Goal: Complete application form

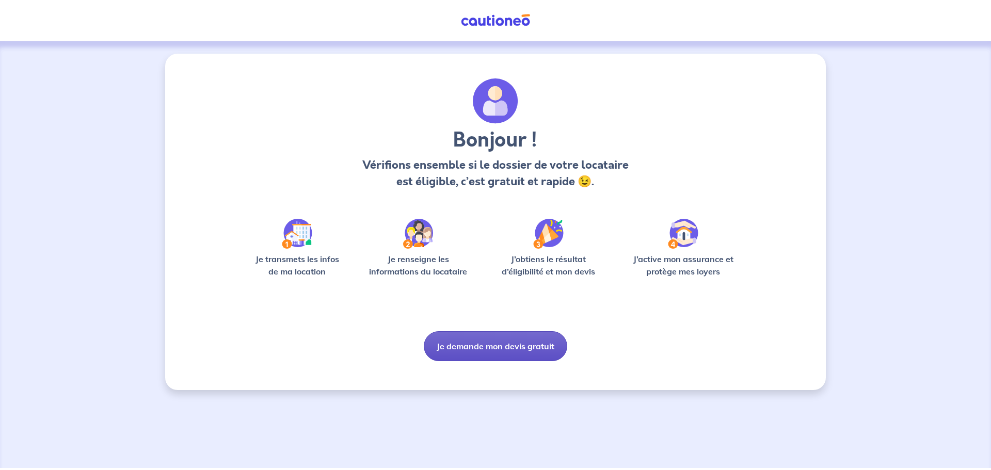
click at [458, 345] on button "Je demande mon devis gratuit" at bounding box center [495, 346] width 143 height 30
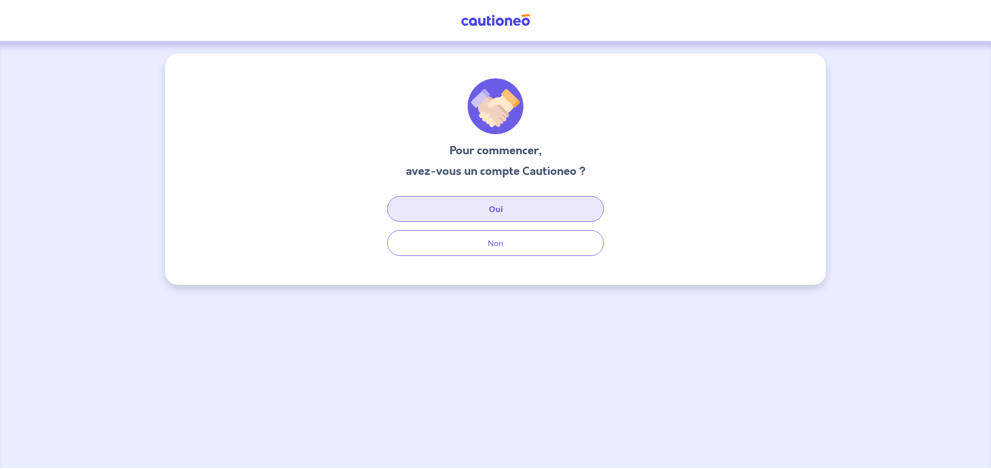
click at [464, 212] on button "Oui" at bounding box center [495, 209] width 217 height 26
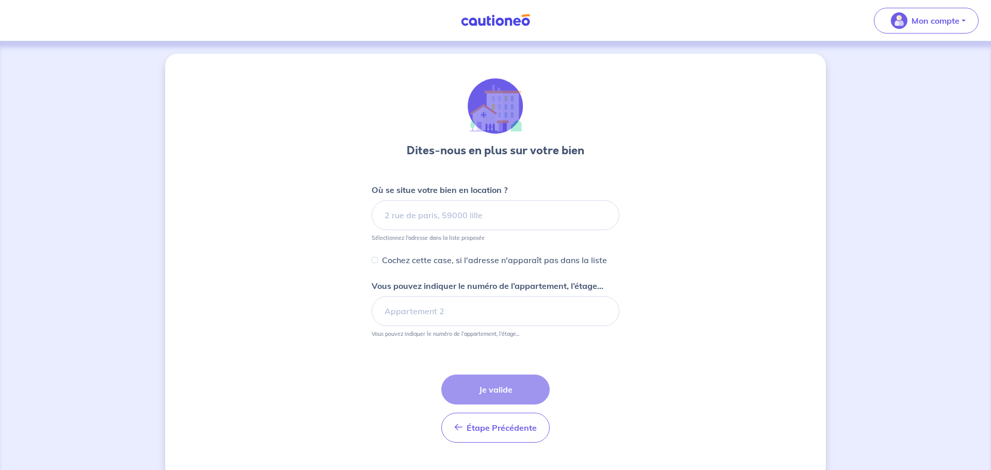
select select "FR"
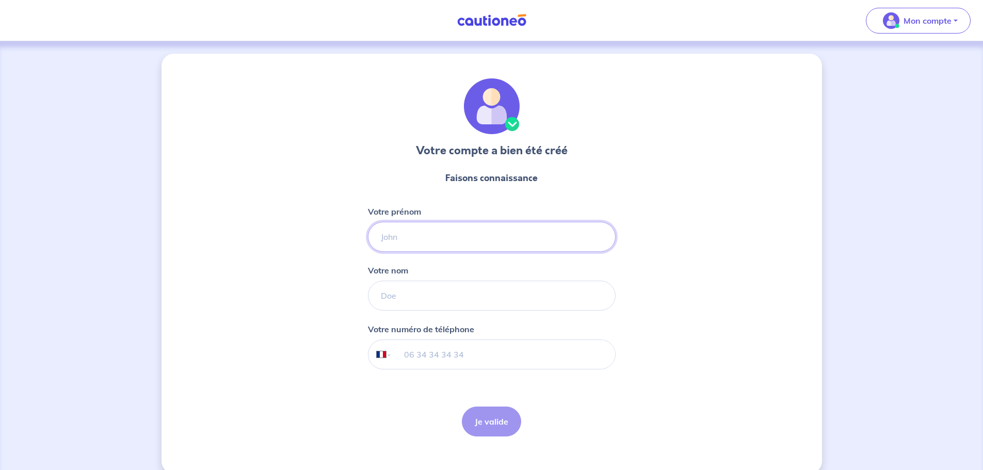
click at [419, 240] on input "Votre prénom" at bounding box center [492, 237] width 248 height 30
type input "[PERSON_NAME]"
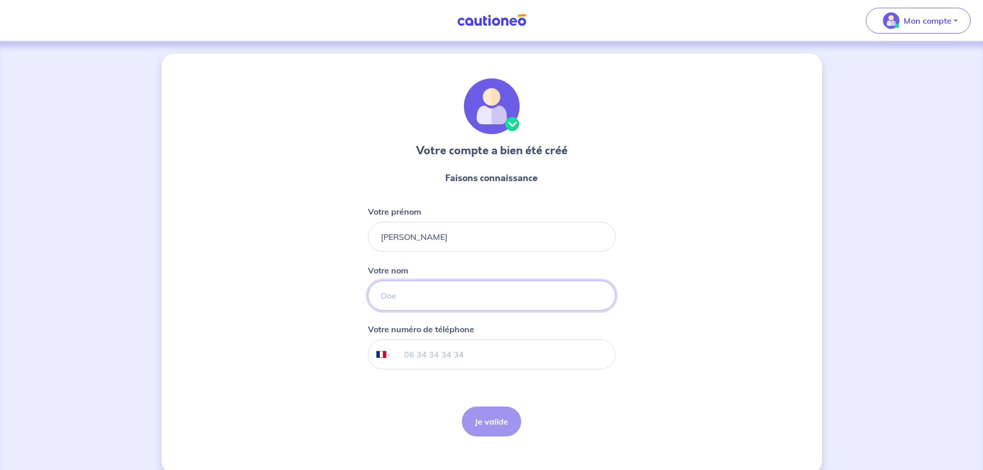
type input "[PERSON_NAME]"
click at [449, 352] on input "06 33 41 69 40" at bounding box center [503, 354] width 223 height 29
type input "06 33 41 68 40"
click at [489, 415] on button "Je valide" at bounding box center [491, 422] width 59 height 30
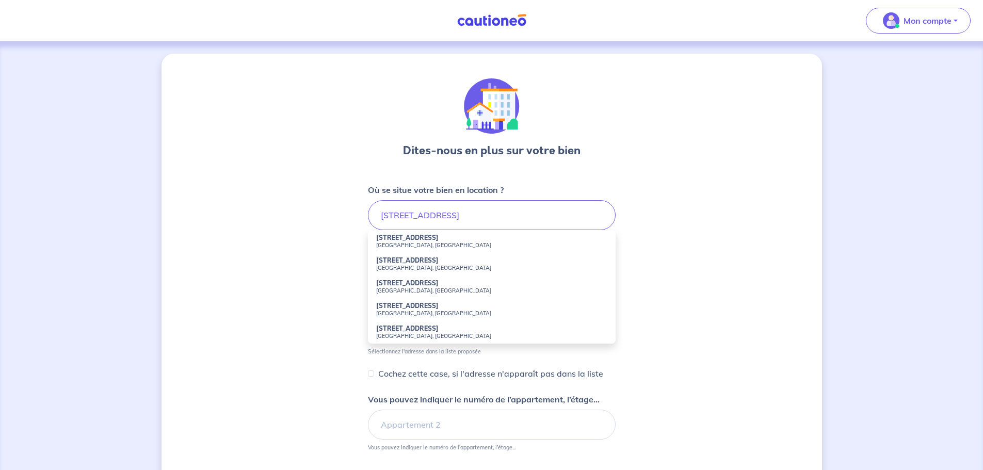
click at [414, 268] on small "[GEOGRAPHIC_DATA], [GEOGRAPHIC_DATA]" at bounding box center [491, 267] width 231 height 7
type input "[STREET_ADDRESS]"
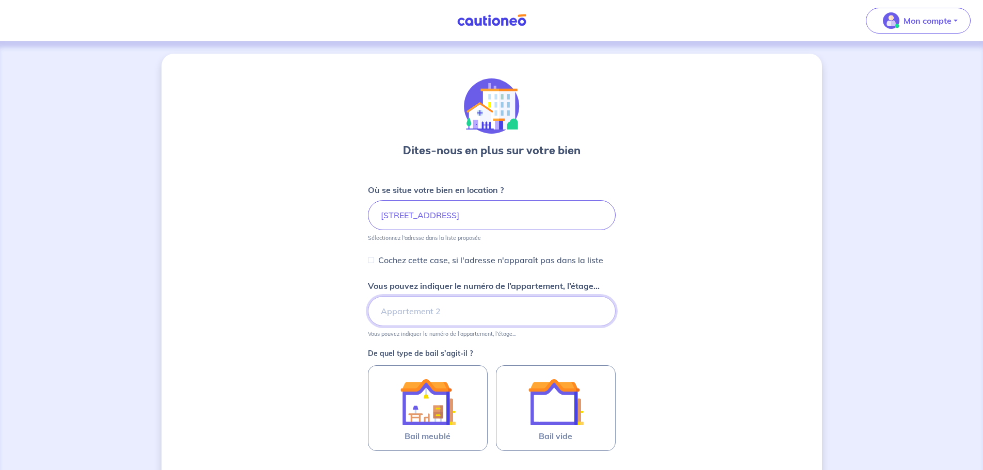
click at [432, 308] on input "Vous pouvez indiquer le numéro de l’appartement, l’étage..." at bounding box center [492, 311] width 248 height 30
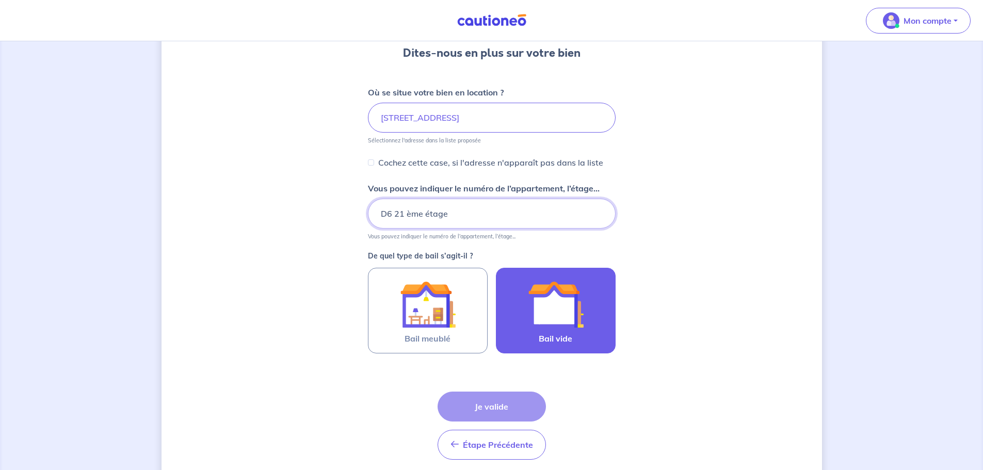
scroll to position [103, 0]
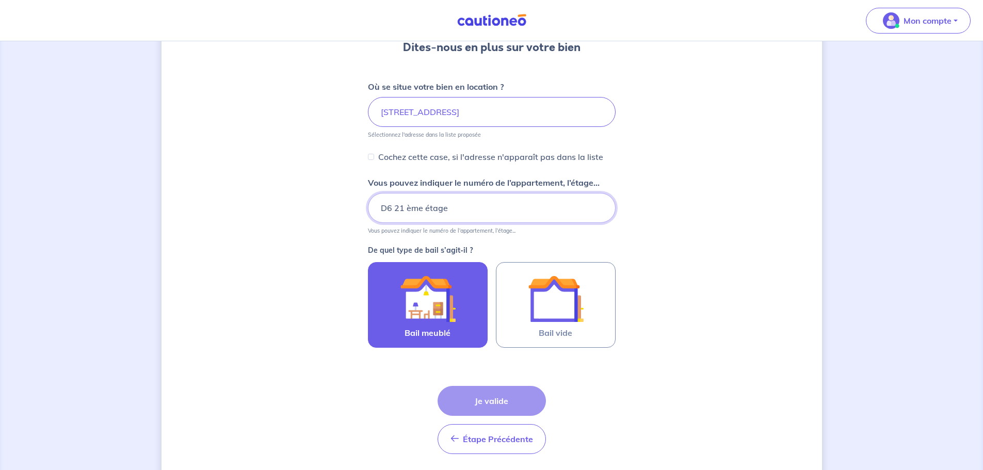
type input "D6 21 ème étage"
click at [440, 302] on img at bounding box center [428, 299] width 56 height 56
click at [0, 0] on input "Bail meublé" at bounding box center [0, 0] width 0 height 0
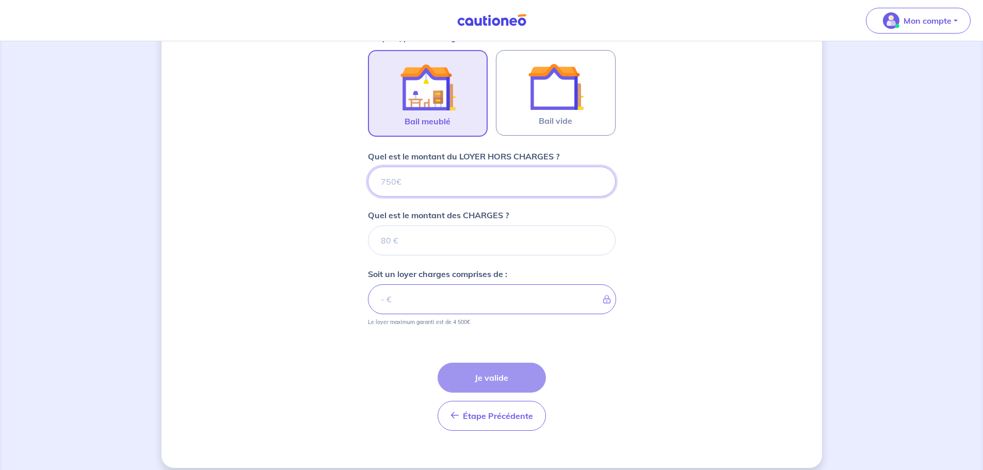
scroll to position [326, 0]
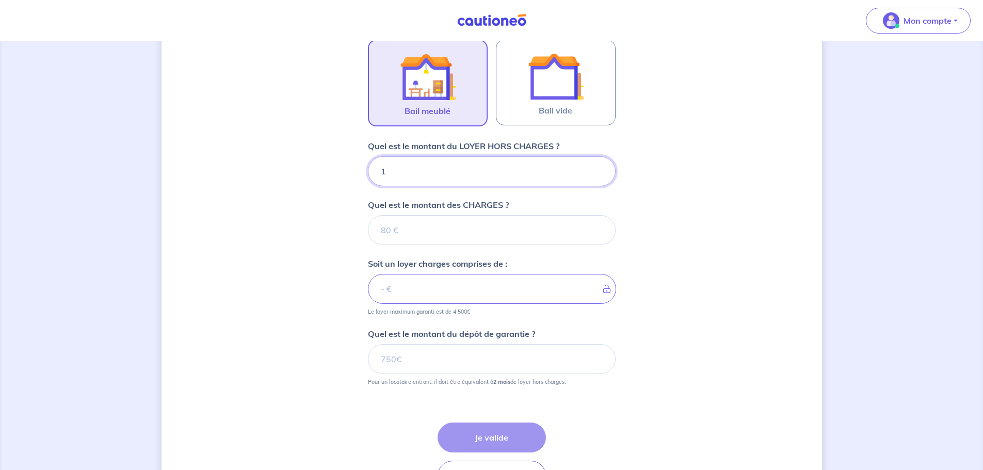
type input "10"
type input "1050"
click at [440, 229] on input "Quel est le montant des CHARGES ?" at bounding box center [492, 230] width 248 height 30
type input "200"
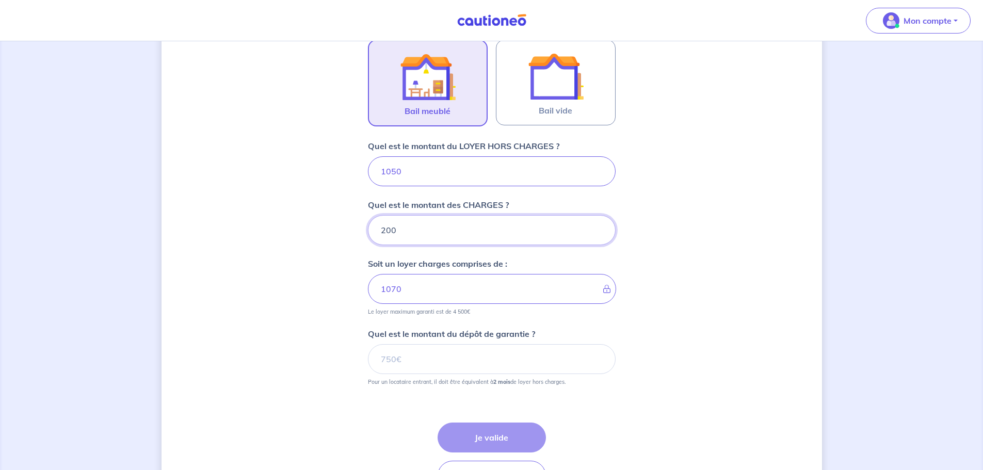
type input "1250"
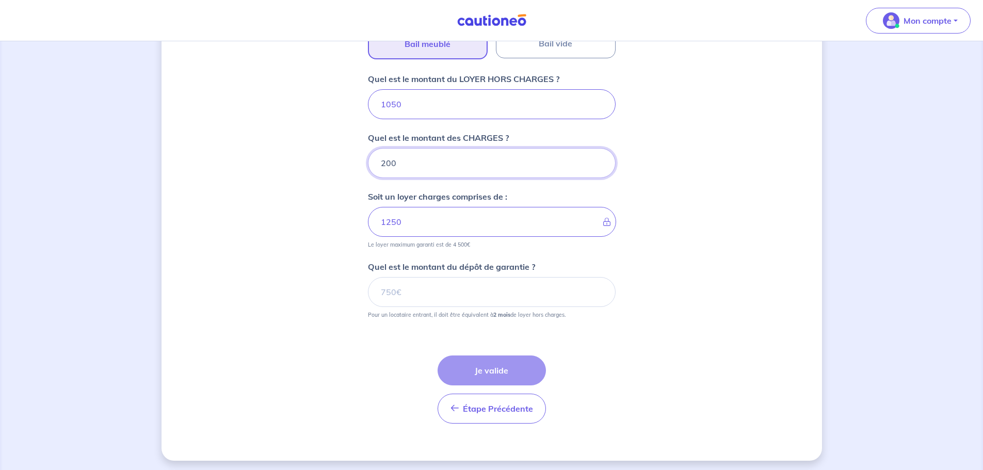
scroll to position [396, 0]
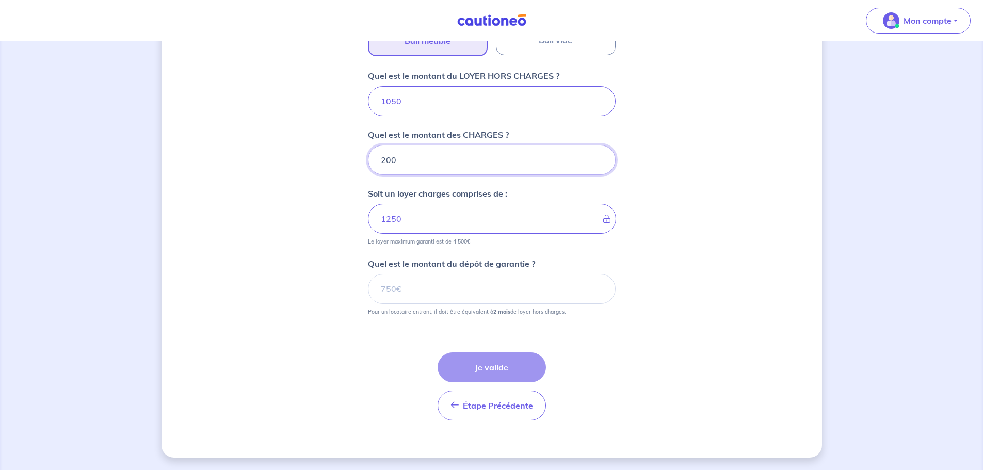
type input "200"
click at [448, 292] on input "Quel est le montant du dépôt de garantie ?" at bounding box center [492, 289] width 248 height 30
type input "2100"
click at [489, 364] on button "Je valide" at bounding box center [491, 367] width 108 height 30
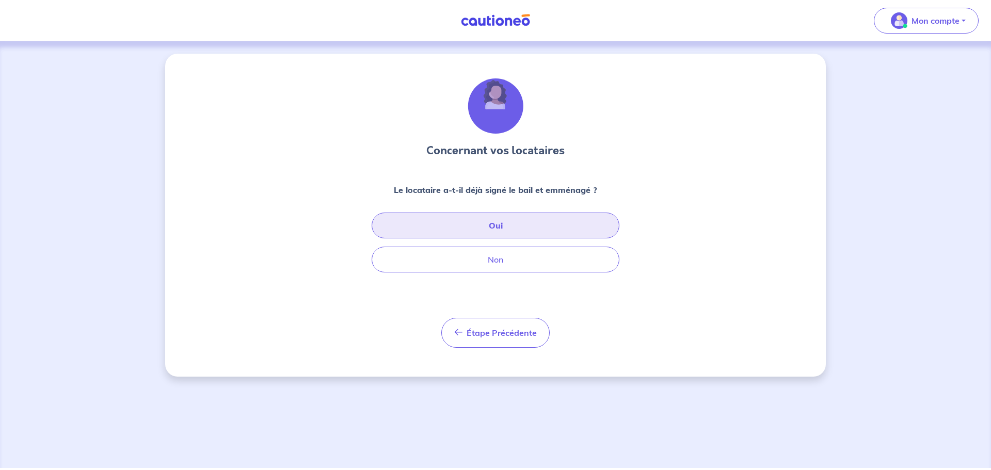
click at [464, 223] on button "Oui" at bounding box center [495, 226] width 248 height 26
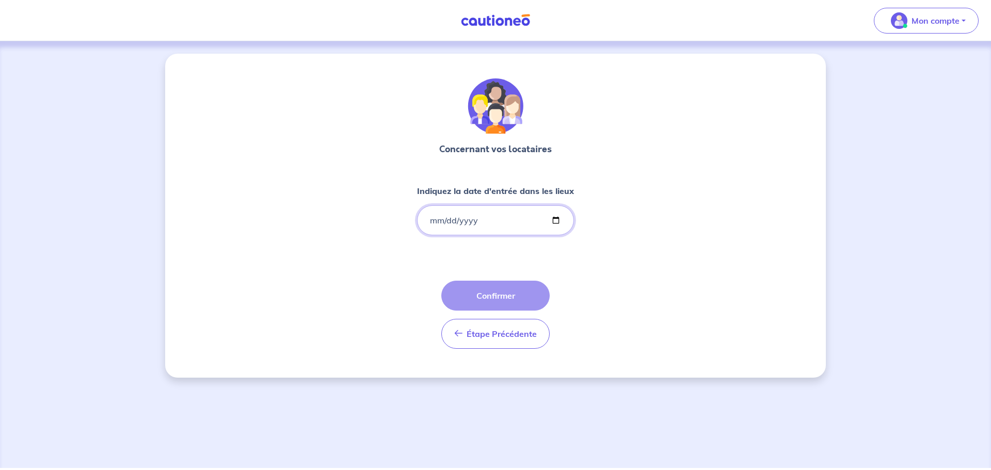
click at [555, 217] on input "Indiquez la date d'entrée dans les lieux" at bounding box center [495, 220] width 157 height 30
drag, startPoint x: 636, startPoint y: 231, endPoint x: 624, endPoint y: 231, distance: 11.4
click at [636, 232] on div "Concernant vos locataires Indiquez la date d'entrée dans les lieux Étape Précéd…" at bounding box center [495, 216] width 660 height 324
click at [505, 345] on button "Étape Précédente Précédent" at bounding box center [495, 334] width 108 height 30
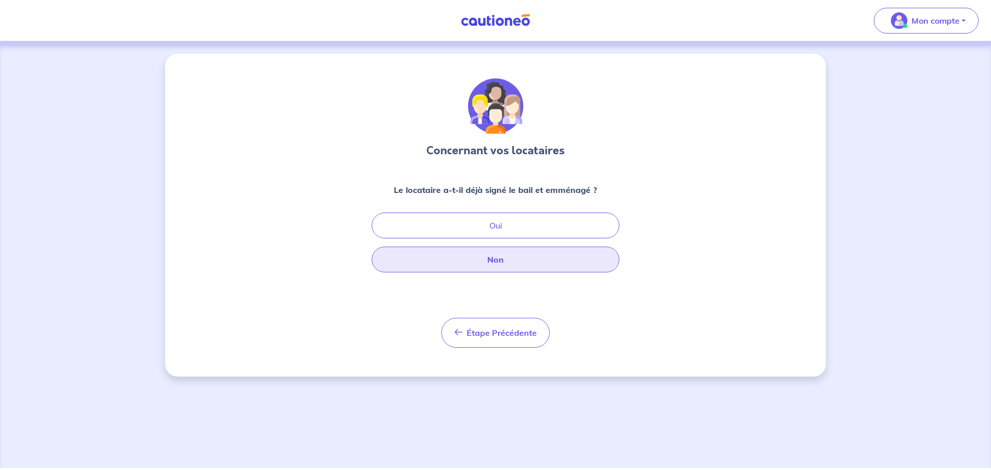
click at [503, 261] on button "Non" at bounding box center [495, 260] width 248 height 26
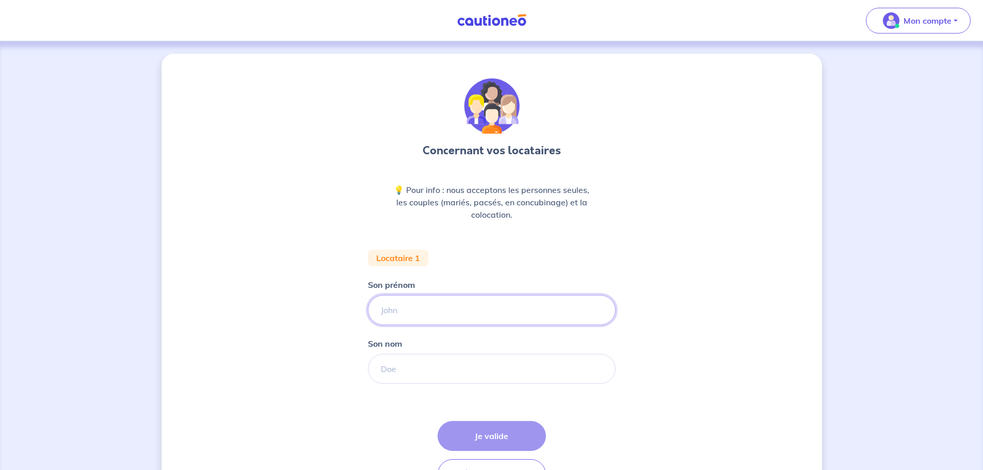
click at [412, 313] on input "Son prénom" at bounding box center [492, 310] width 248 height 30
type input "Roland"
click at [397, 361] on input "Son nom" at bounding box center [492, 369] width 248 height 30
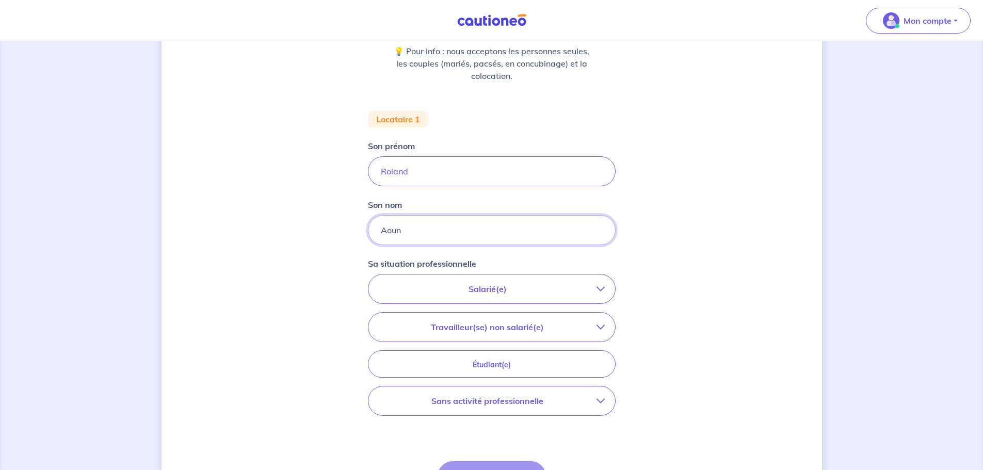
scroll to position [155, 0]
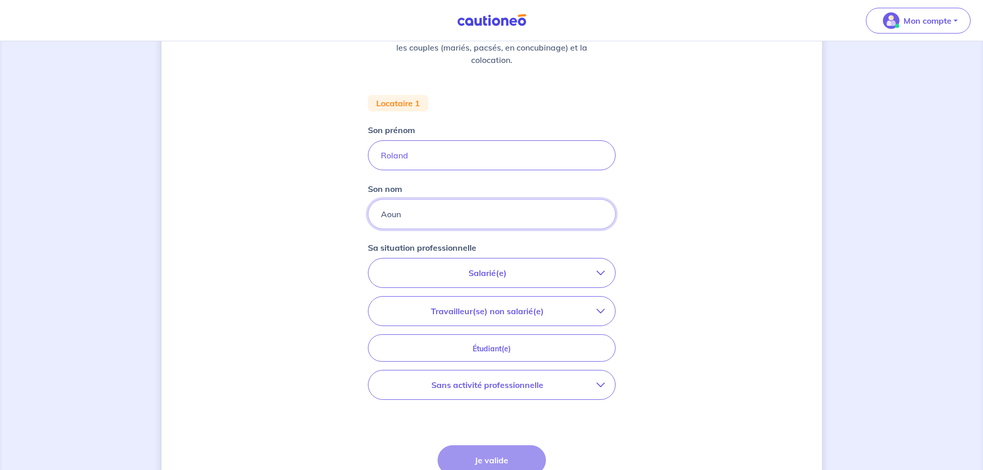
type input "Aoun"
click at [547, 270] on p "Salarié(e)" at bounding box center [488, 273] width 218 height 12
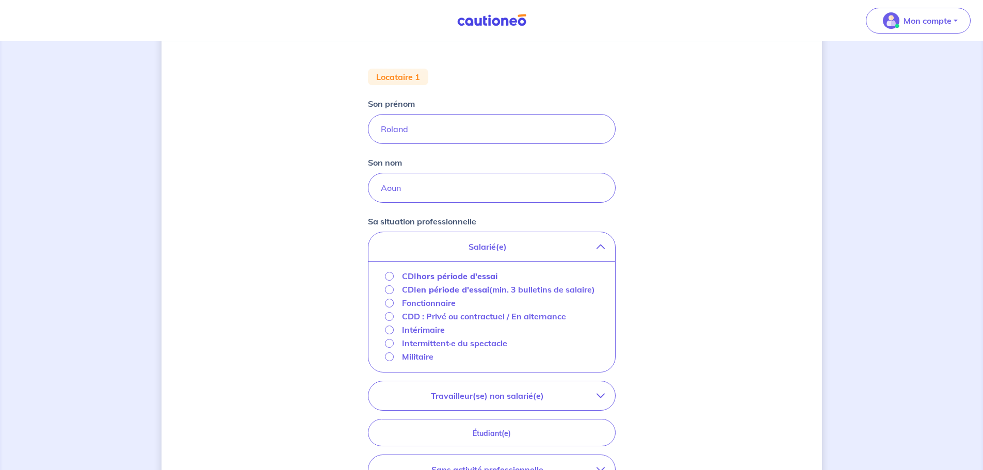
scroll to position [206, 0]
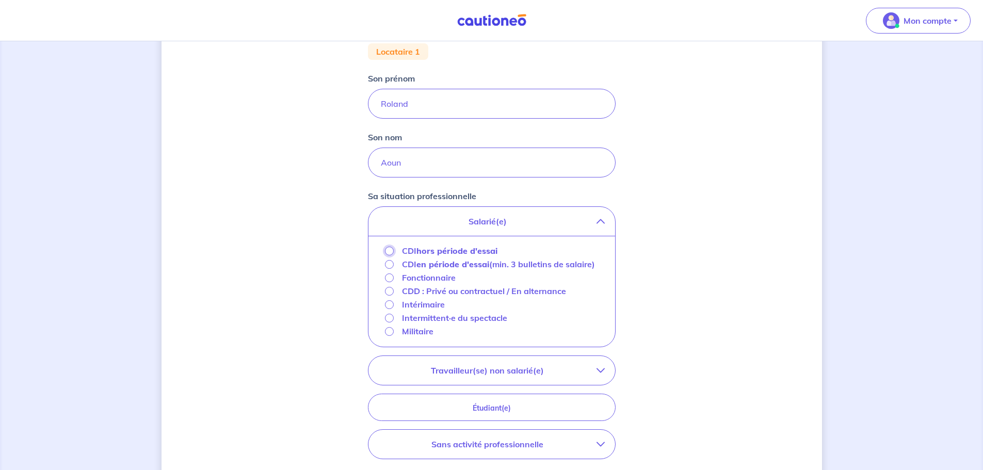
click at [389, 251] on input "CDI hors période d'essai" at bounding box center [389, 251] width 9 height 9
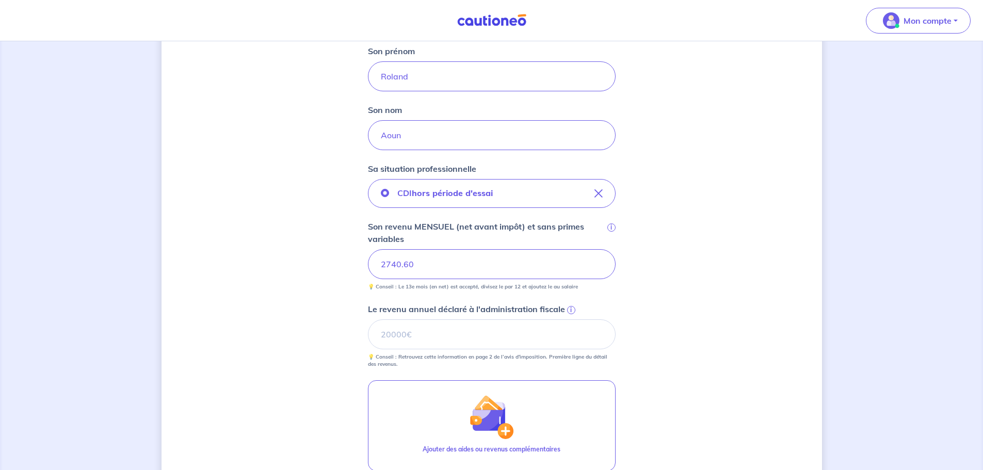
scroll to position [310, 0]
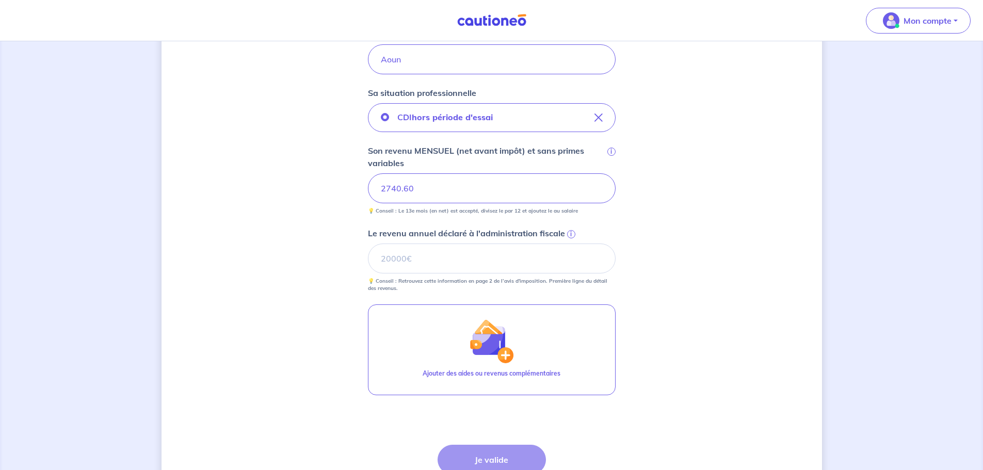
type input "2740.60"
click at [463, 255] on input "Le revenu annuel déclaré à l'administration fiscale i" at bounding box center [492, 259] width 248 height 30
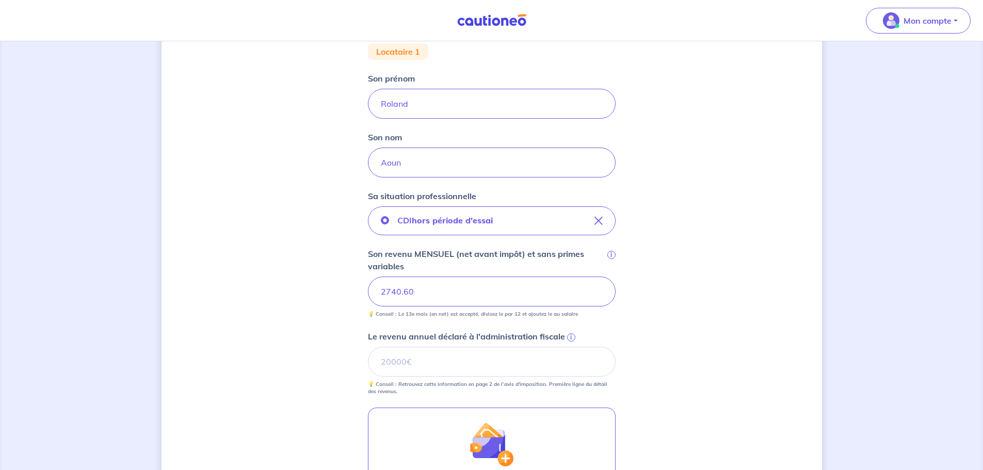
scroll to position [258, 0]
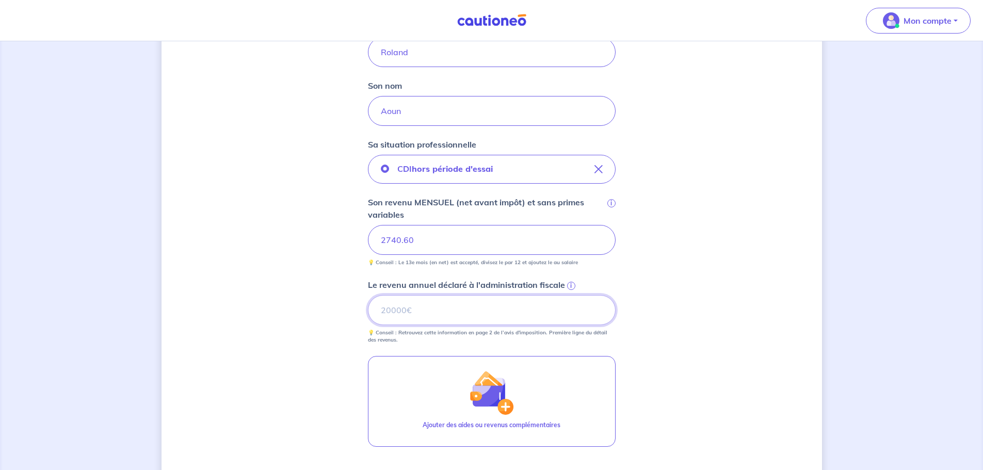
click at [467, 304] on input "Le revenu annuel déclaré à l'administration fiscale i" at bounding box center [492, 310] width 248 height 30
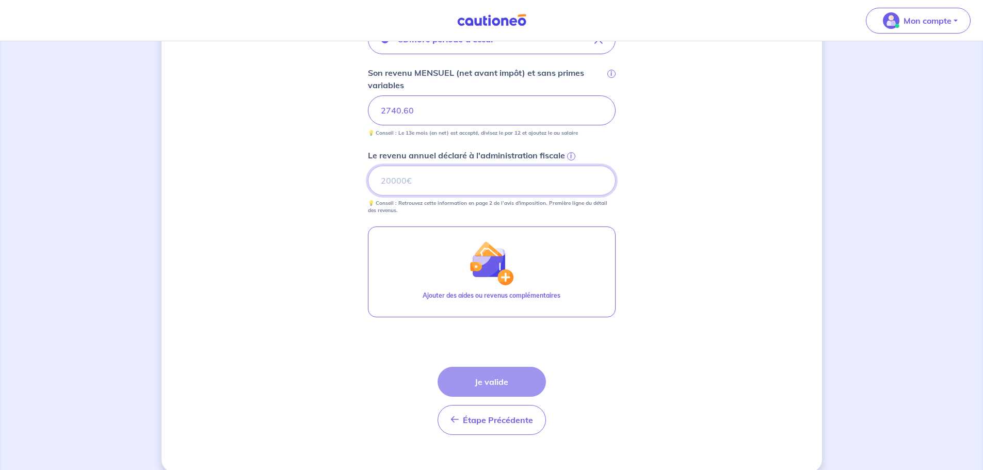
scroll to position [402, 0]
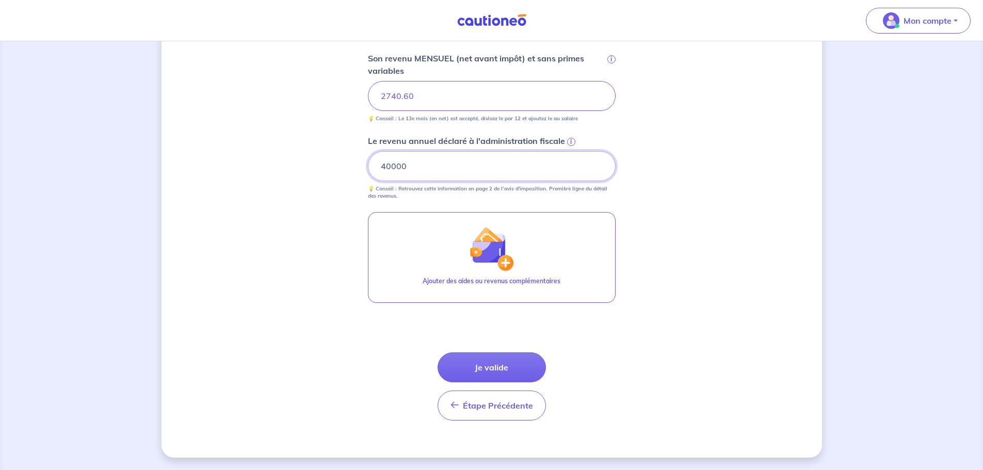
type input "40000"
click at [777, 222] on div "Concernant vos locataires 💡 Pour info : nous acceptons les personnes seules, le…" at bounding box center [491, 55] width 660 height 806
click at [826, 200] on div "Concernant vos locataires 💡 Pour info : nous acceptons les personnes seules, le…" at bounding box center [491, 54] width 983 height 831
click at [457, 165] on input "40000" at bounding box center [492, 166] width 248 height 30
drag, startPoint x: 423, startPoint y: 96, endPoint x: 354, endPoint y: 96, distance: 68.1
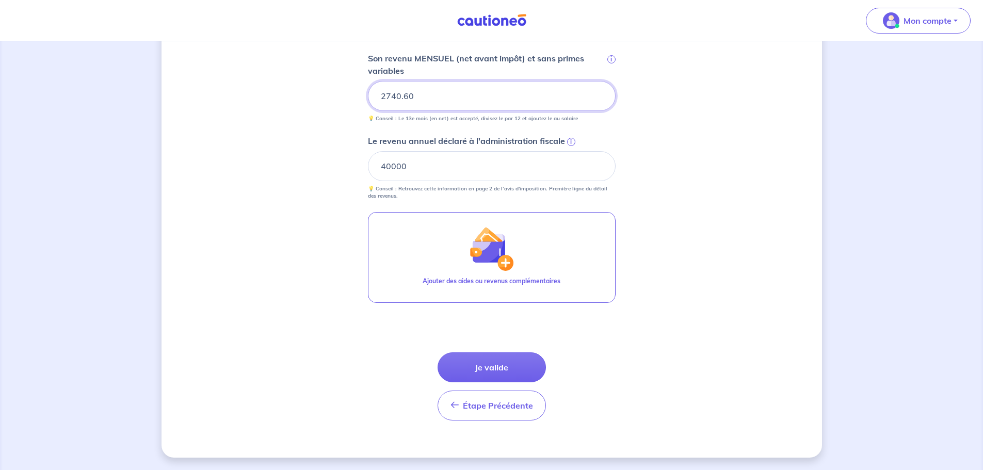
click at [354, 96] on div "Concernant vos locataires 💡 Pour info : nous acceptons les personnes seules, le…" at bounding box center [491, 55] width 660 height 806
